Goal: Transaction & Acquisition: Purchase product/service

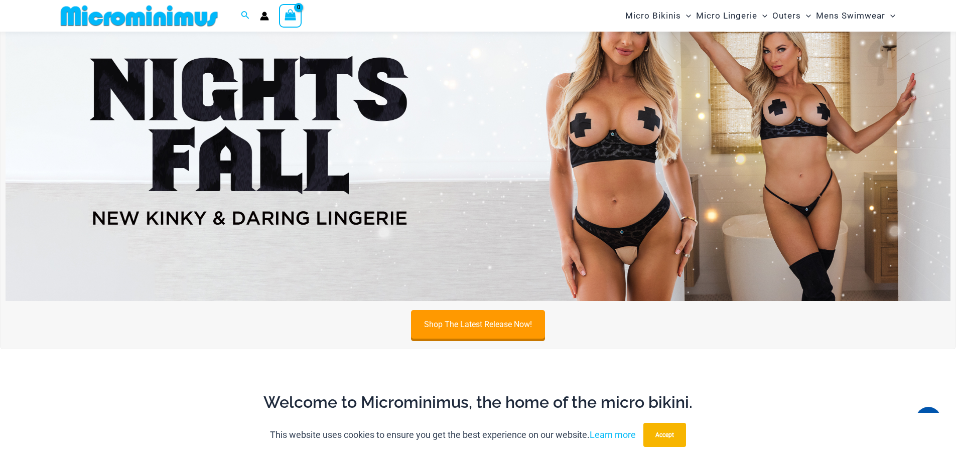
scroll to position [459, 0]
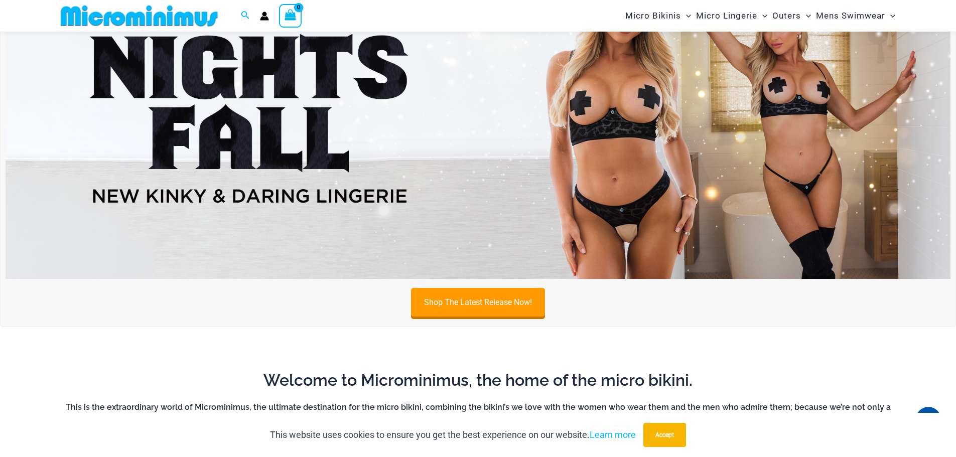
click at [704, 150] on img at bounding box center [478, 118] width 945 height 321
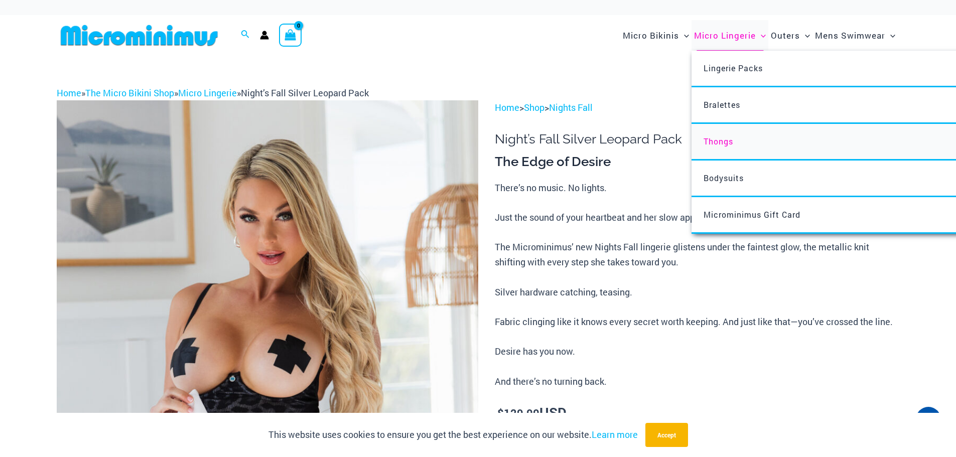
click at [726, 139] on span "Thongs" at bounding box center [719, 141] width 30 height 11
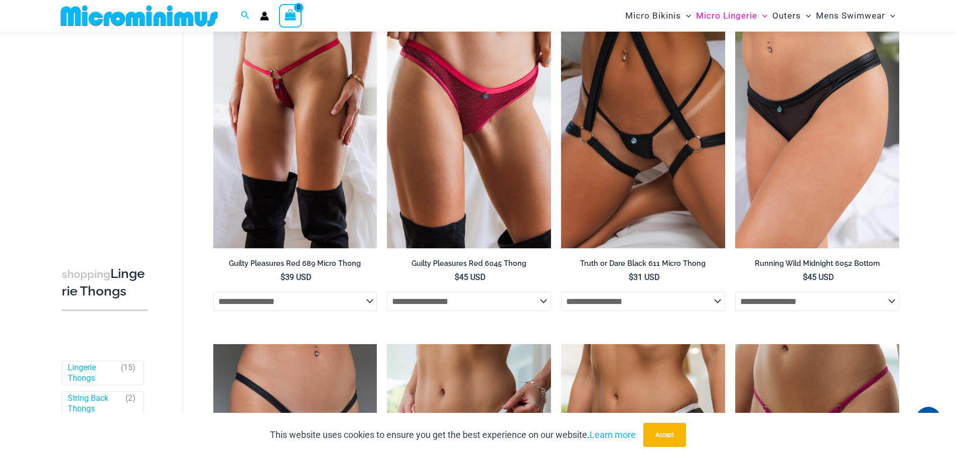
scroll to position [108, 0]
